Goal: Check status: Check status

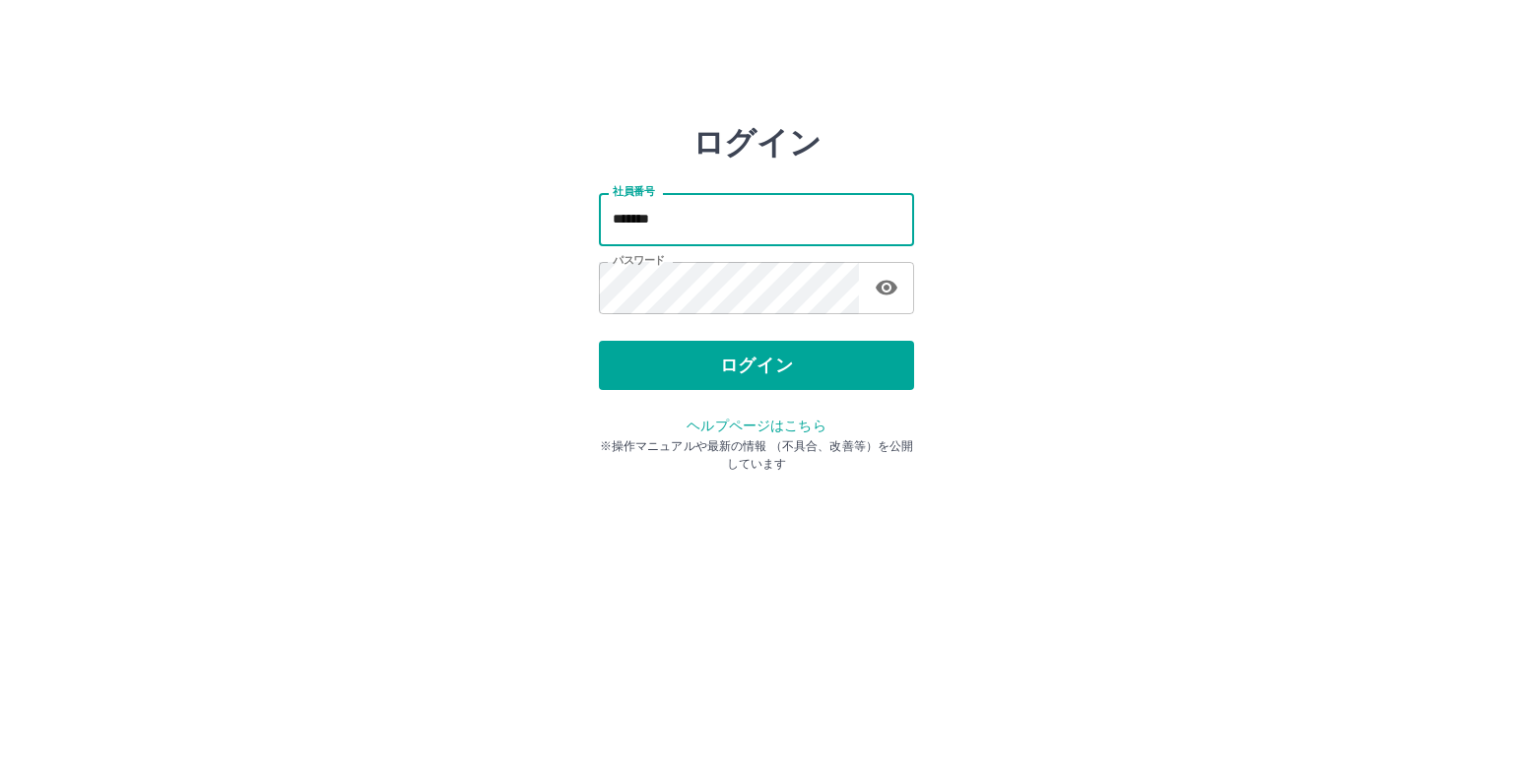
type input "*******"
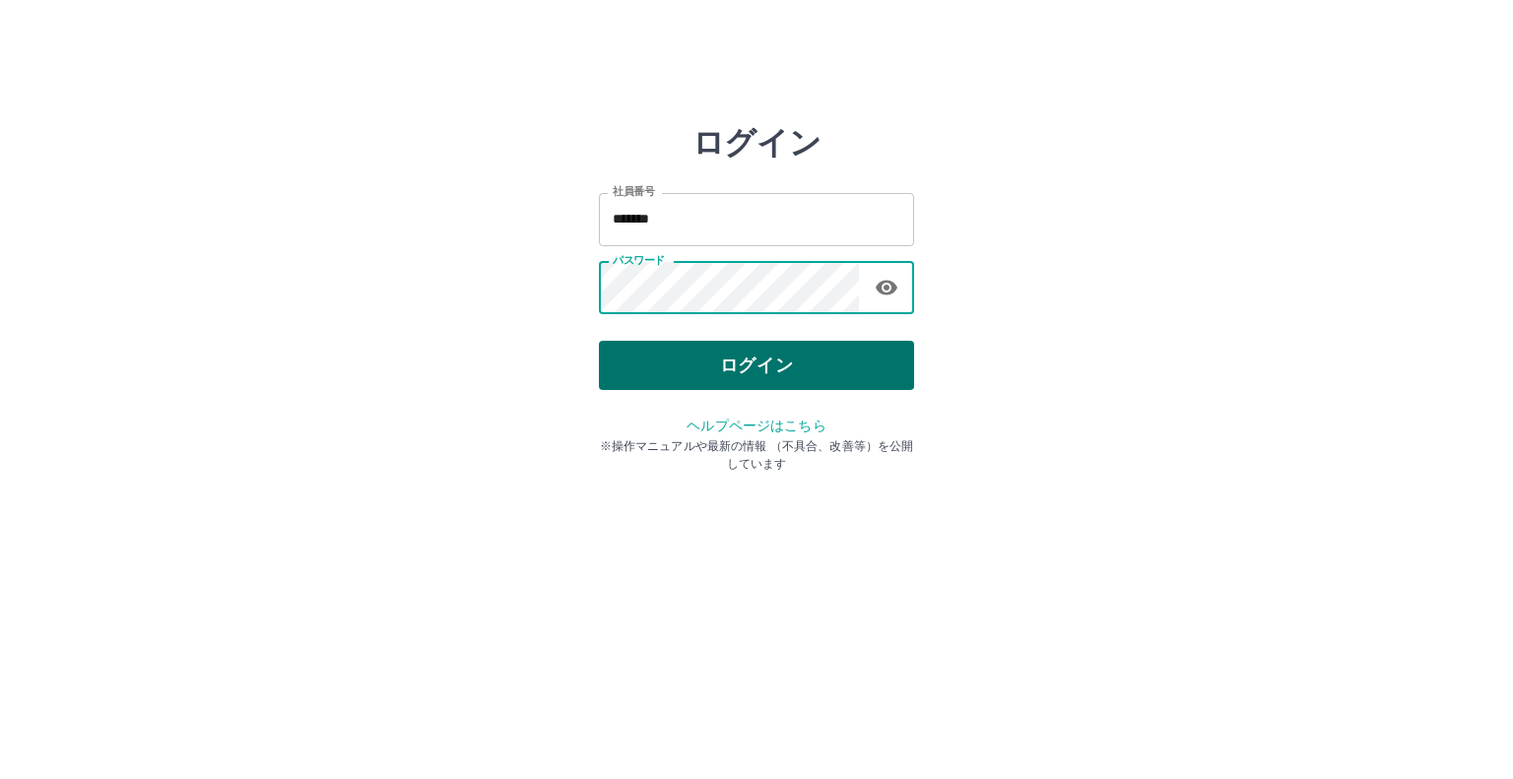
click at [714, 358] on button "ログイン" at bounding box center [756, 365] width 315 height 49
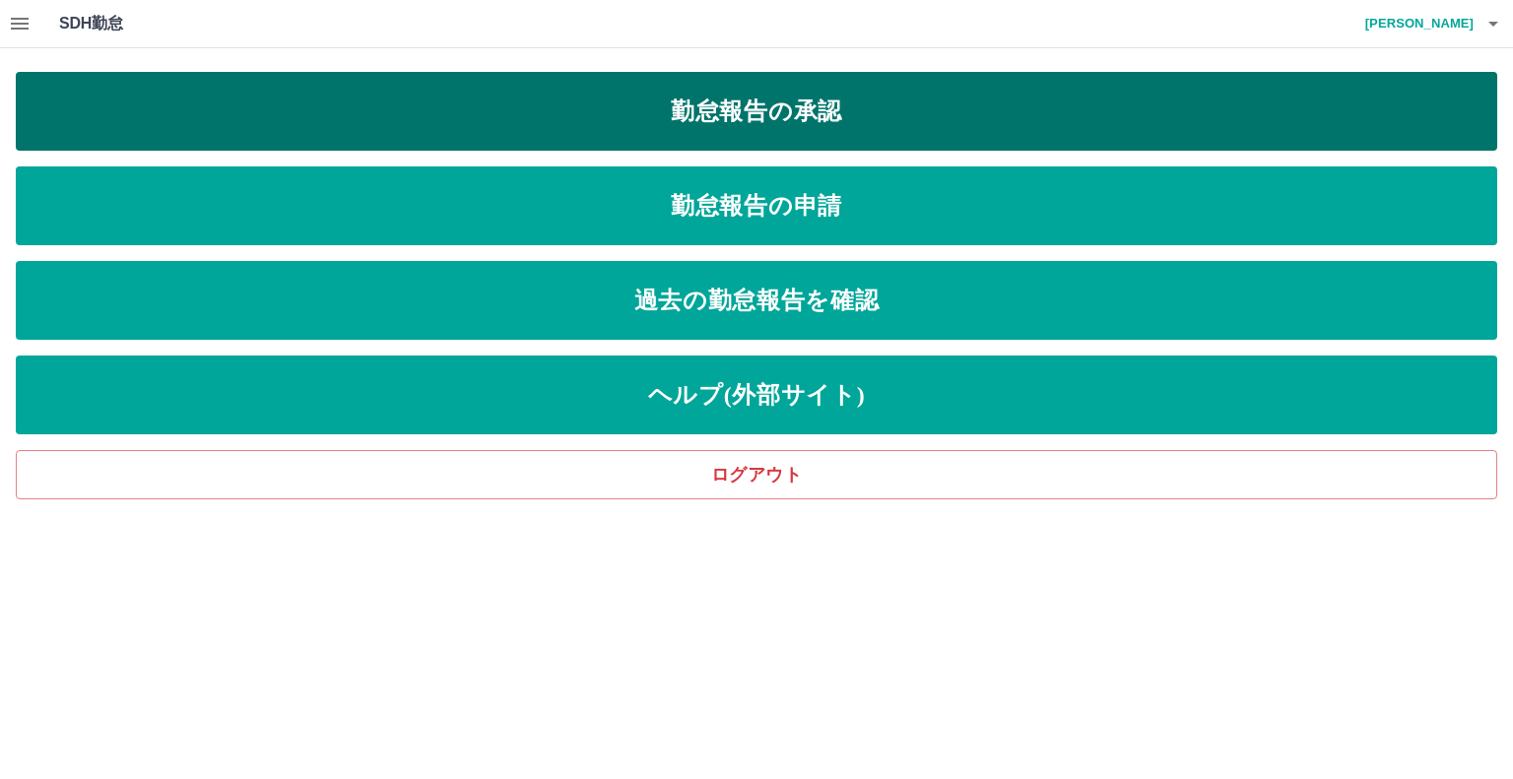
click at [869, 126] on link "勤怠報告の承認" at bounding box center [757, 111] width 1482 height 79
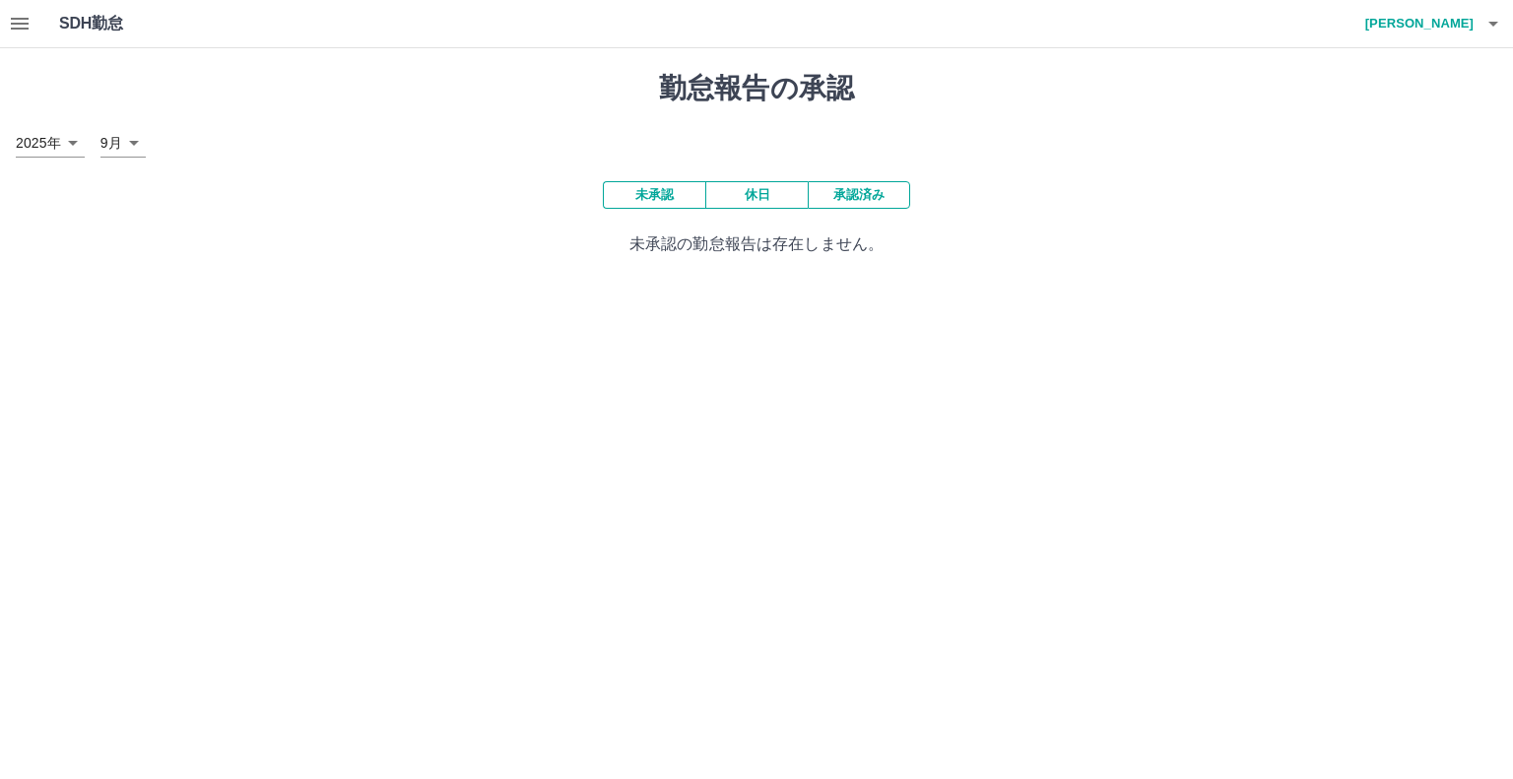
click at [873, 202] on button "承認済み" at bounding box center [859, 195] width 102 height 28
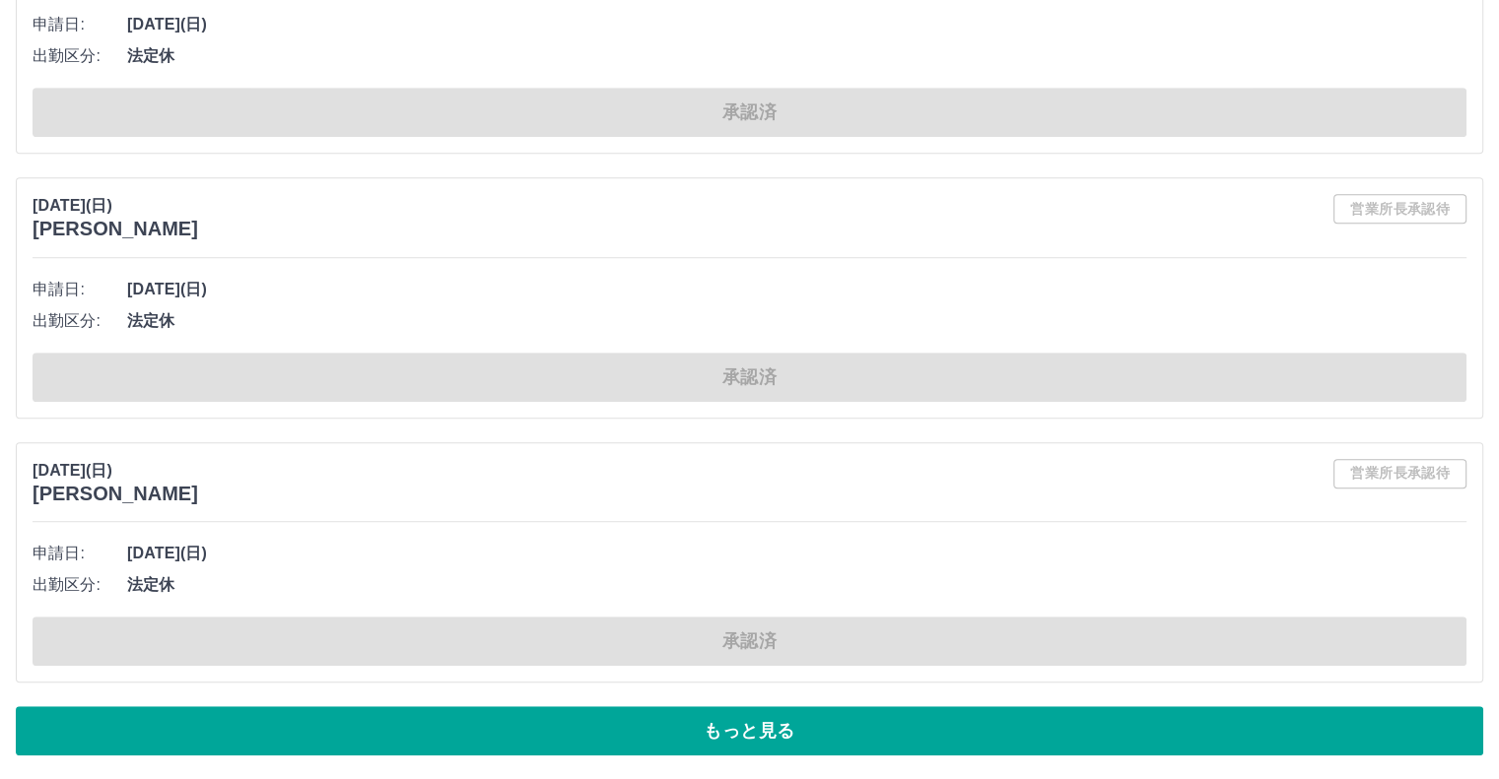
scroll to position [9604, 0]
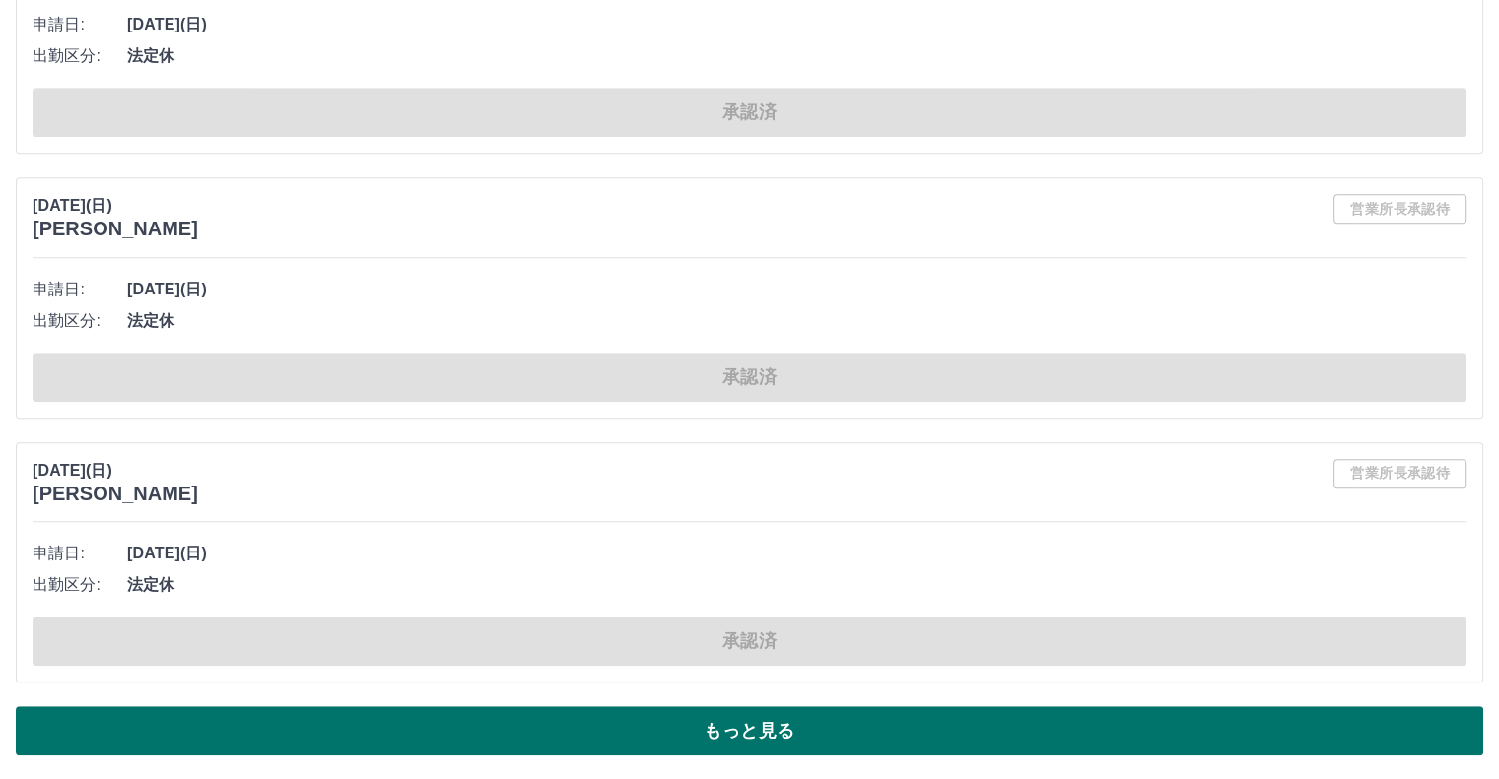
click at [758, 725] on button "もっと見る" at bounding box center [749, 730] width 1467 height 49
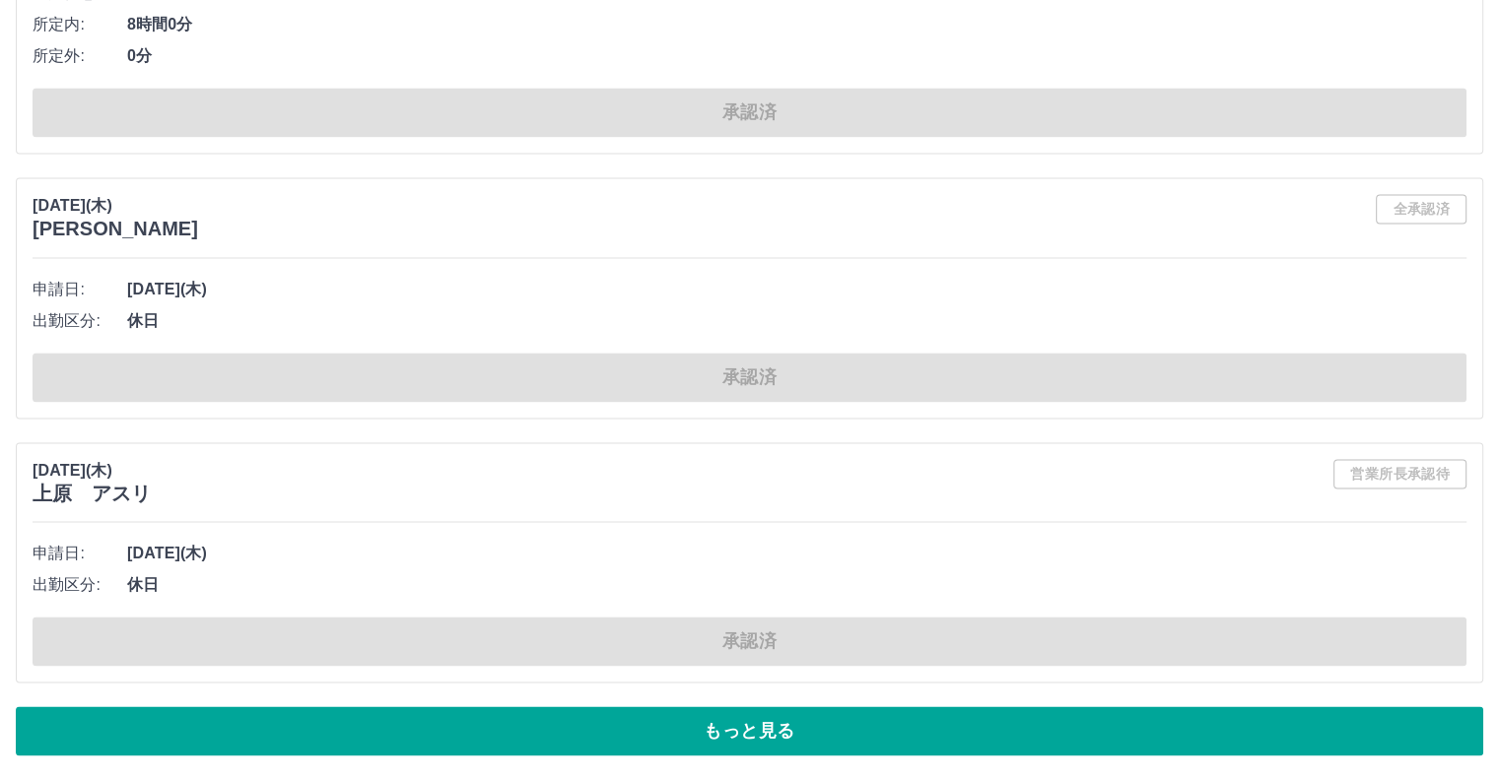
scroll to position [19676, 0]
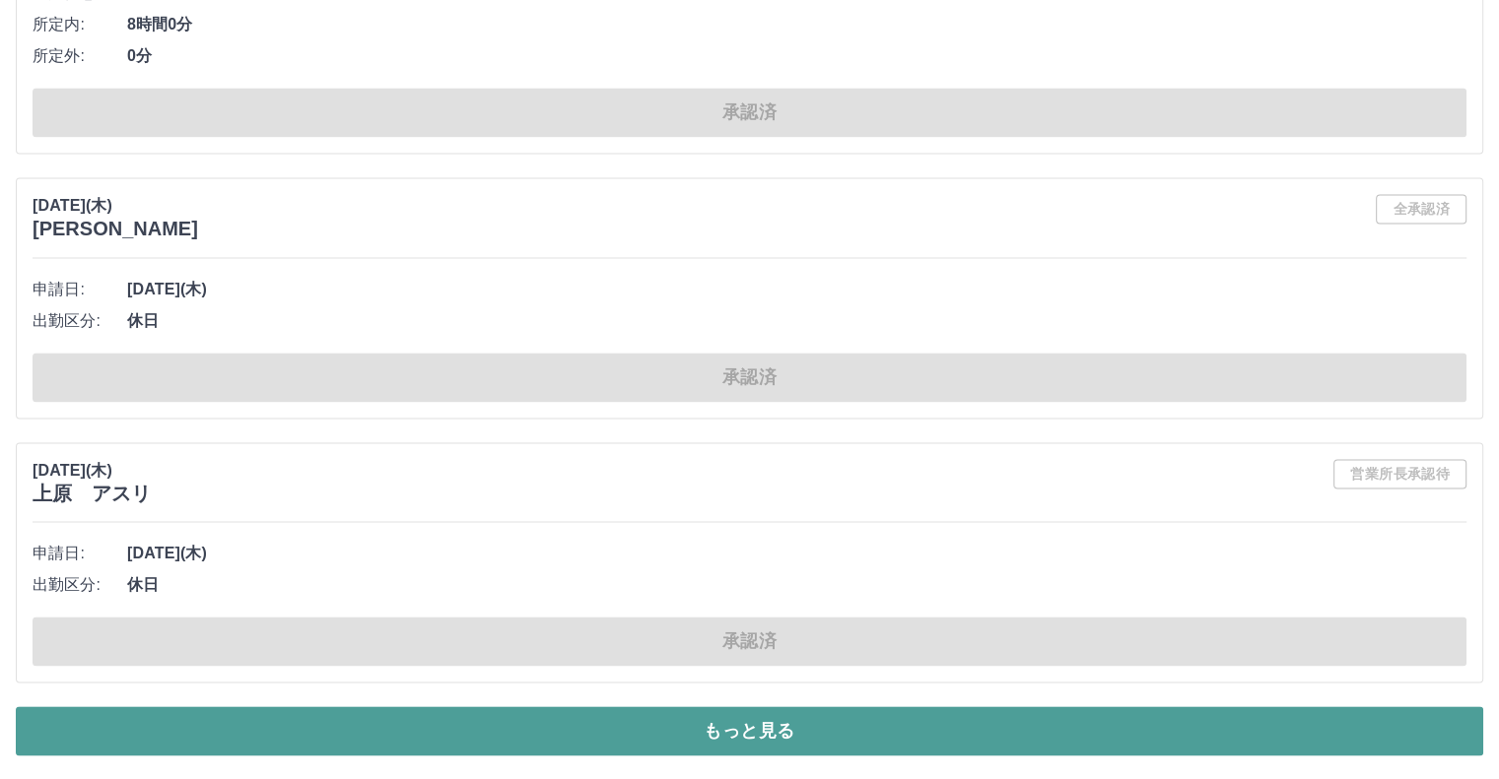
click at [714, 755] on button "もっと見る" at bounding box center [749, 730] width 1467 height 49
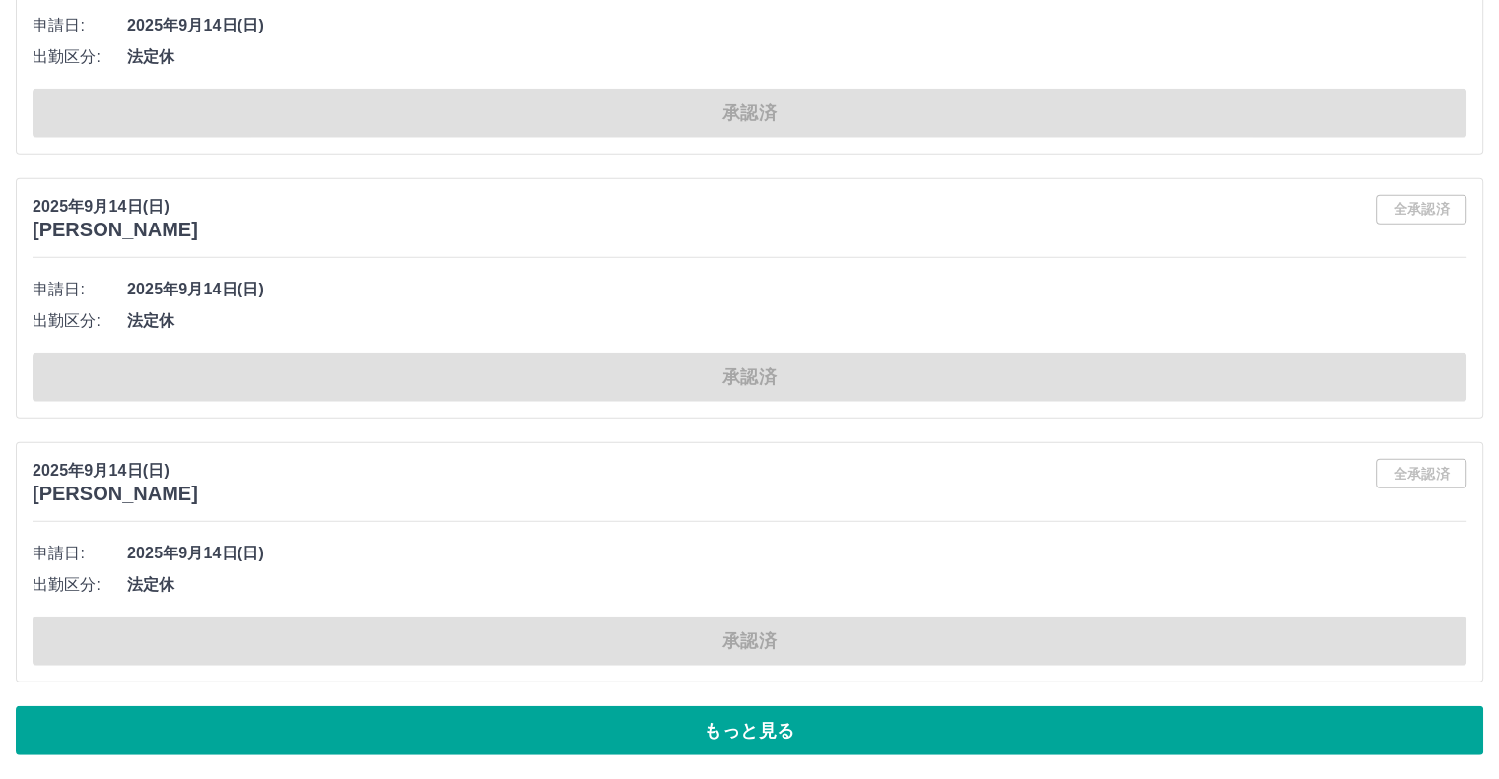
scroll to position [30083, 0]
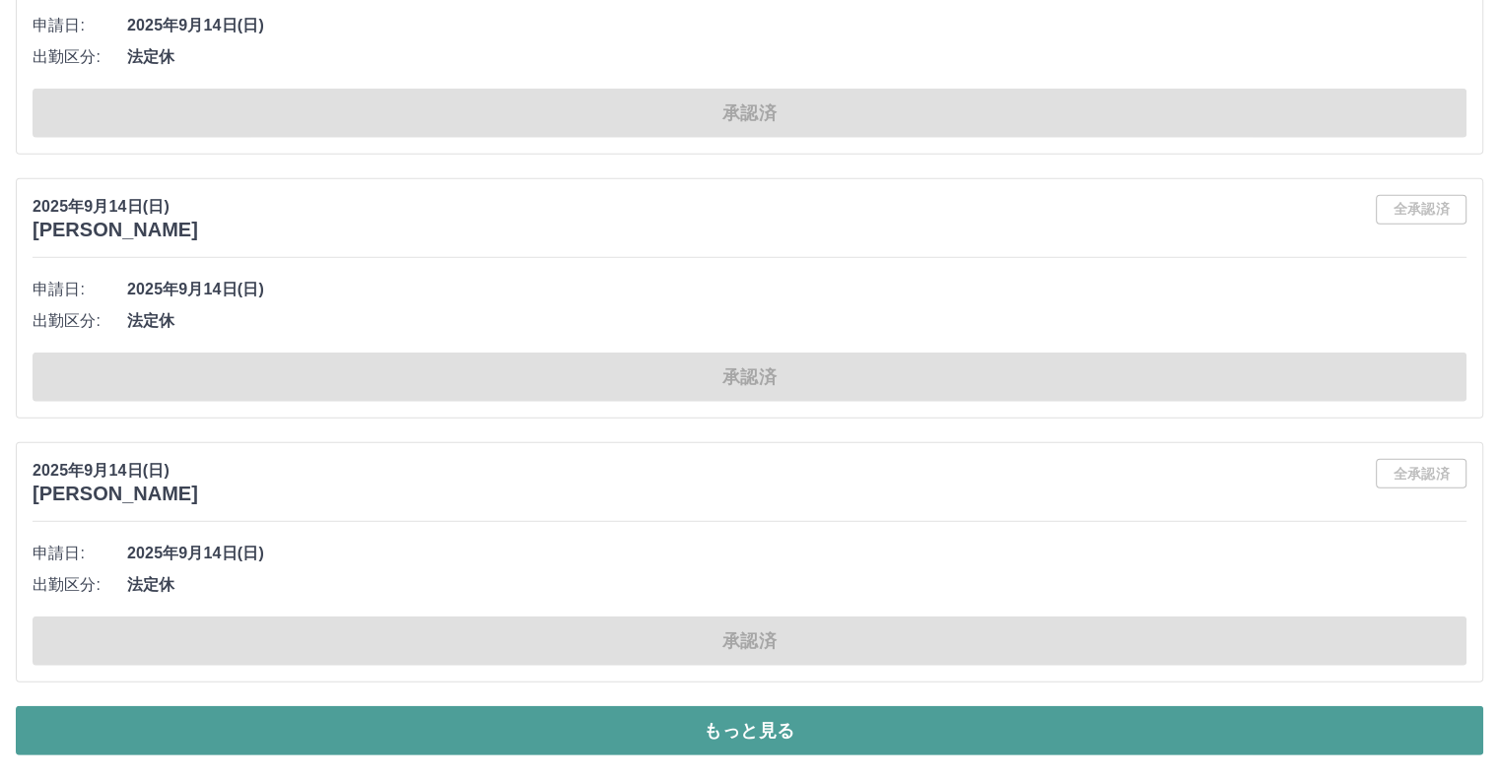
click at [757, 716] on button "もっと見る" at bounding box center [749, 730] width 1467 height 49
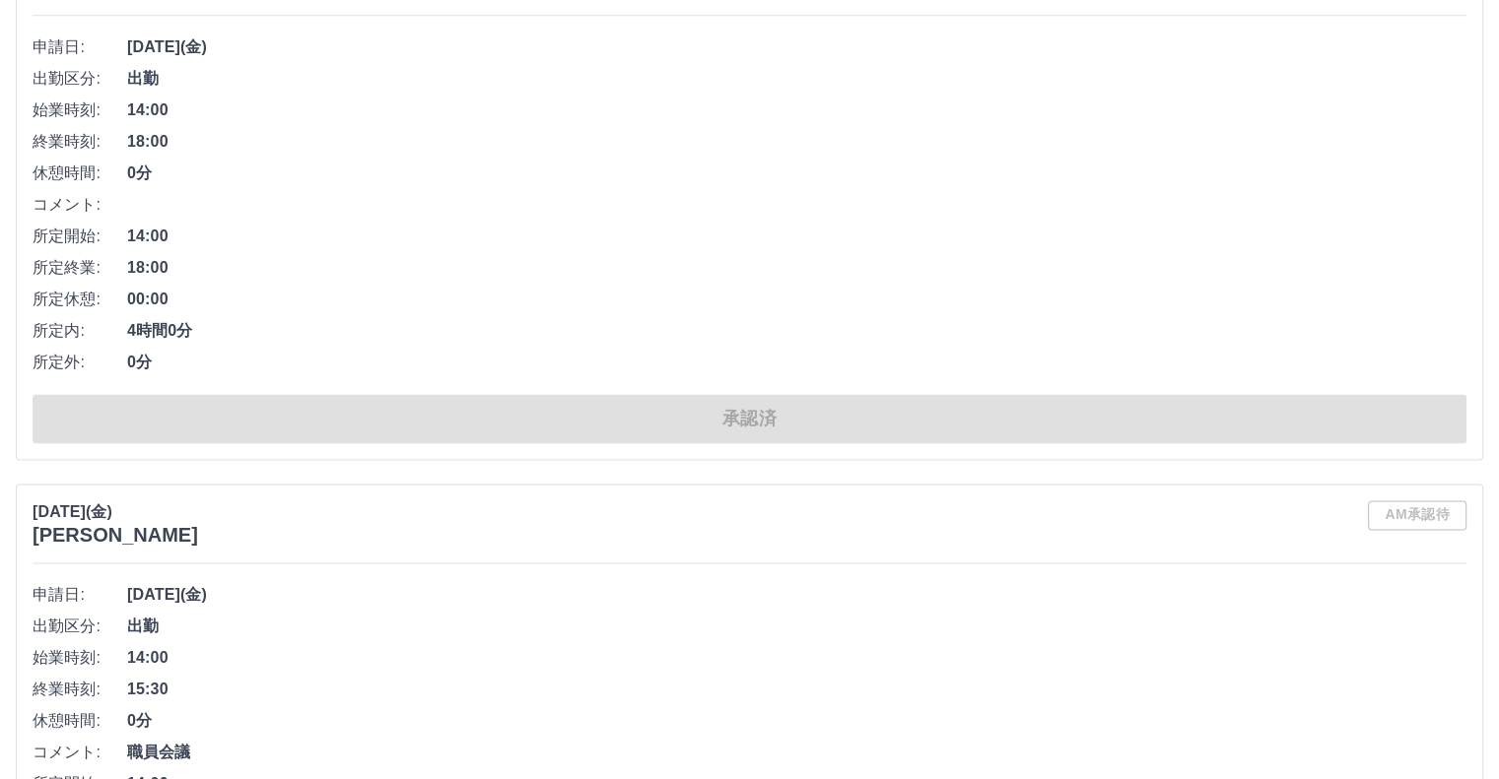
scroll to position [32349, 0]
